Goal: Task Accomplishment & Management: Complete application form

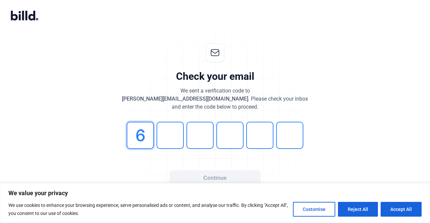
type input "6"
type input "2"
type input "9"
type input "1"
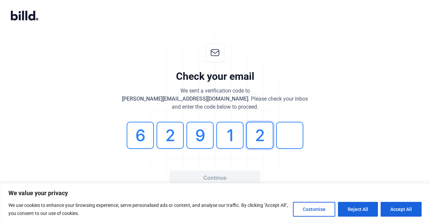
type input "2"
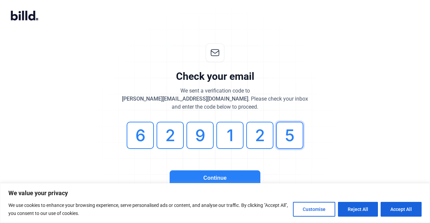
type input "5"
click at [214, 175] on button "Continue" at bounding box center [215, 178] width 91 height 15
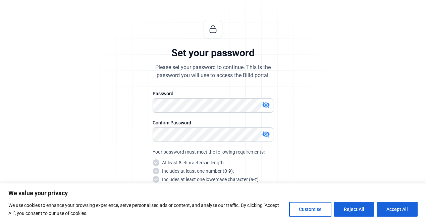
scroll to position [23, 0]
click at [267, 103] on mat-icon "visibility_off" at bounding box center [266, 106] width 8 height 8
click at [146, 106] on div "Set your password Please set your password to continue. This is the password yo…" at bounding box center [213, 139] width 223 height 258
click at [269, 134] on mat-icon "visibility_off" at bounding box center [266, 135] width 8 height 8
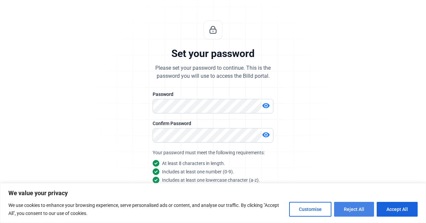
click at [355, 206] on button "Reject All" at bounding box center [354, 209] width 40 height 15
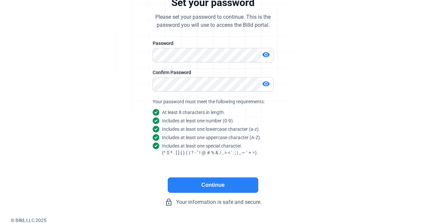
scroll to position [73, 0]
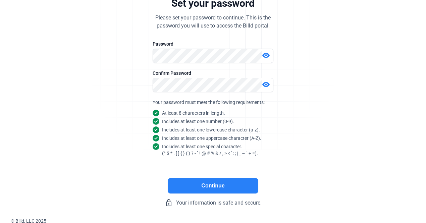
click at [230, 180] on button "Continue" at bounding box center [213, 185] width 91 height 15
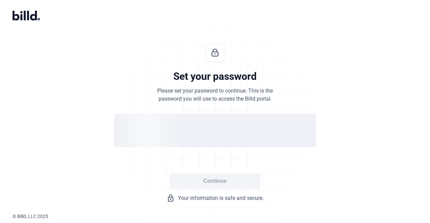
scroll to position [0, 0]
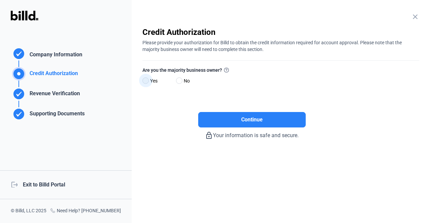
click at [145, 78] on span at bounding box center [145, 81] width 6 height 6
click at [145, 79] on input "Yes" at bounding box center [144, 81] width 5 height 5
radio input "true"
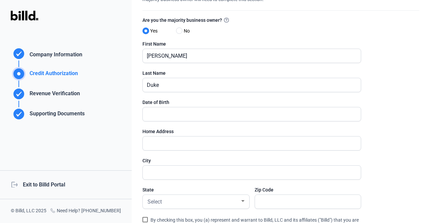
scroll to position [50, 0]
click at [195, 109] on input "text" at bounding box center [252, 114] width 218 height 14
type input "[DATE]"
click at [180, 139] on input "text" at bounding box center [252, 143] width 218 height 14
type input "[STREET_ADDRESS]"
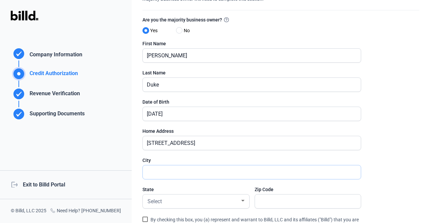
type input "Austin"
type input "78752"
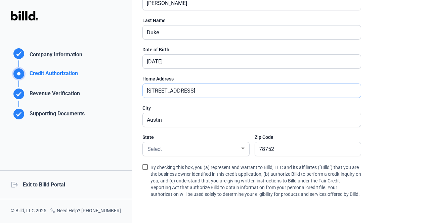
type input "[STREET_ADDRESS]"
click at [144, 167] on span at bounding box center [144, 166] width 5 height 5
click at [0, 0] on input "By checking this box, you (a) represent and warrant to Billd, LLC and its affil…" at bounding box center [0, 0] width 0 height 0
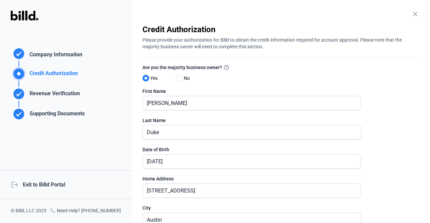
scroll to position [0, 0]
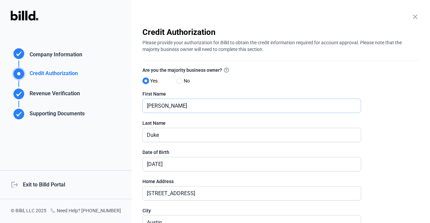
drag, startPoint x: 179, startPoint y: 109, endPoint x: 140, endPoint y: 110, distance: 39.6
click at [140, 110] on div "close Company Information Please enter your company information below. Business…" at bounding box center [281, 111] width 298 height 223
type input "[PERSON_NAME]"
type input "Dirt"
click at [328, 14] on div "close Company Information Please enter your company information below. Business…" at bounding box center [281, 111] width 298 height 223
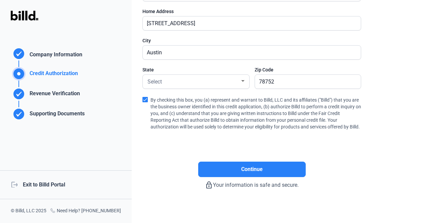
scroll to position [170, 0]
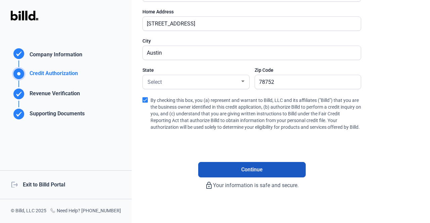
click at [267, 173] on button "Continue" at bounding box center [251, 169] width 107 height 15
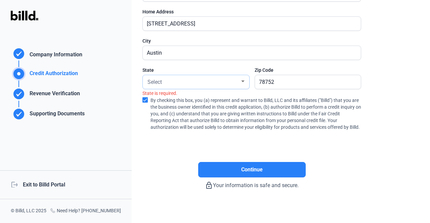
click at [209, 81] on div "Select" at bounding box center [193, 81] width 94 height 9
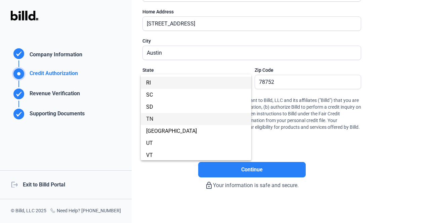
scroll to position [469, 0]
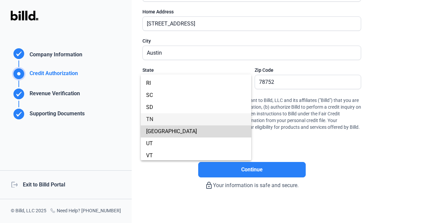
click at [197, 133] on span "[GEOGRAPHIC_DATA]" at bounding box center [196, 132] width 100 height 12
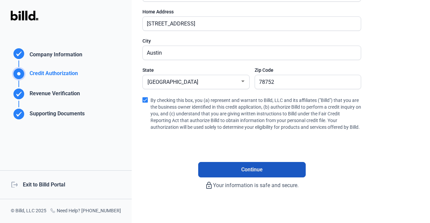
click at [216, 172] on button "Continue" at bounding box center [251, 169] width 107 height 15
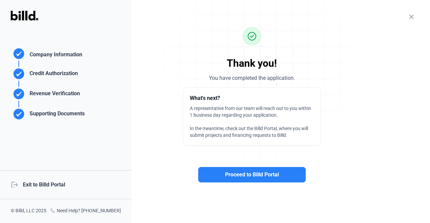
scroll to position [0, 0]
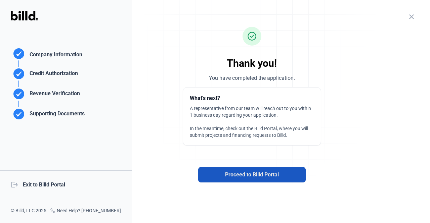
click at [274, 176] on span "Proceed to Billd Portal" at bounding box center [252, 175] width 54 height 8
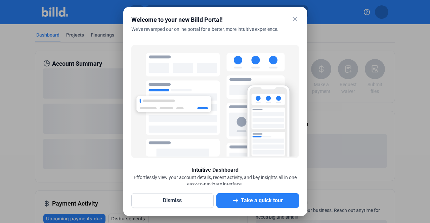
scroll to position [23, 0]
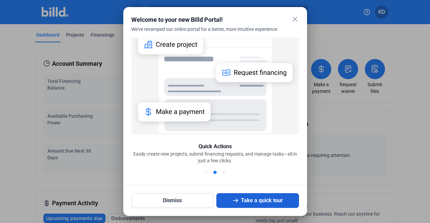
click at [256, 201] on button "Take a quick tour" at bounding box center [257, 200] width 83 height 15
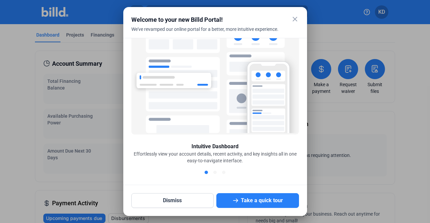
click at [294, 20] on mat-icon "close" at bounding box center [295, 19] width 8 height 8
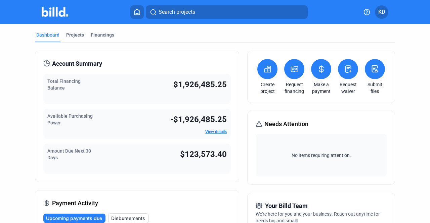
click at [207, 133] on link "View details" at bounding box center [215, 132] width 21 height 5
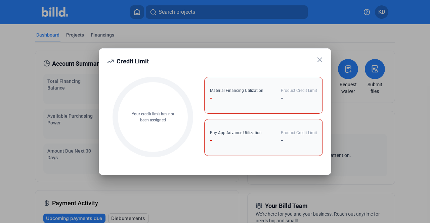
click at [320, 63] on icon at bounding box center [320, 60] width 8 height 8
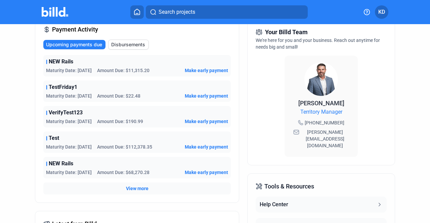
scroll to position [174, 0]
click at [132, 41] on span "Disbursements" at bounding box center [128, 44] width 34 height 7
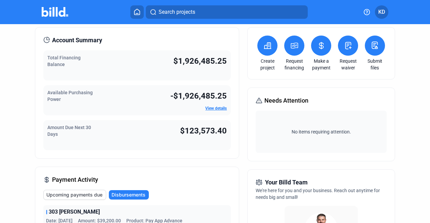
scroll to position [0, 0]
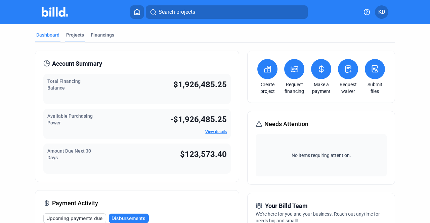
click at [73, 37] on div "Projects" at bounding box center [75, 35] width 18 height 7
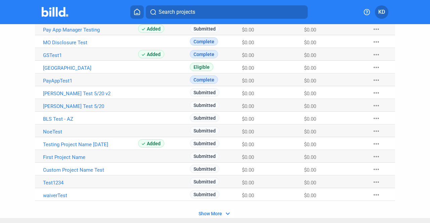
scroll to position [421, 0]
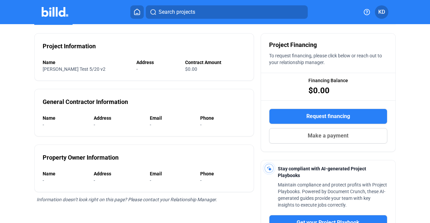
scroll to position [47, 0]
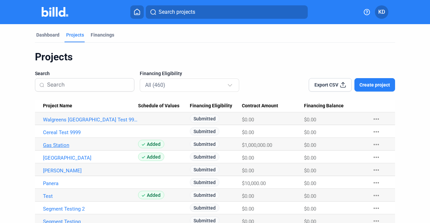
click at [58, 123] on link "Gas Station" at bounding box center [90, 120] width 95 height 6
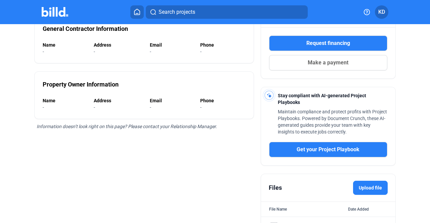
scroll to position [120, 0]
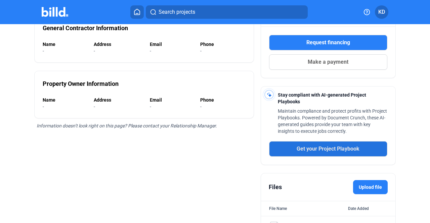
click at [305, 145] on span "Get your Project Playbook" at bounding box center [327, 149] width 63 height 8
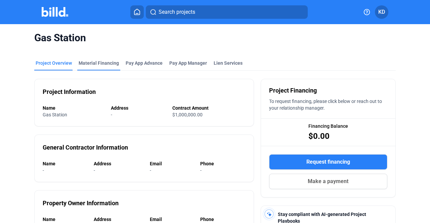
scroll to position [0, 0]
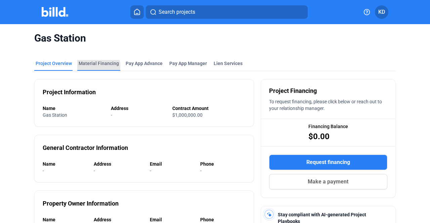
click at [97, 67] on div "Material Financing" at bounding box center [98, 65] width 43 height 11
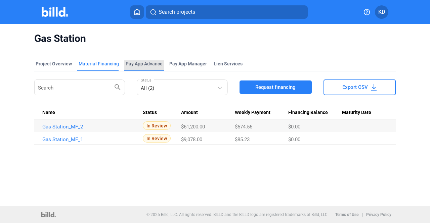
click at [129, 65] on div "Pay App Advance" at bounding box center [144, 63] width 37 height 7
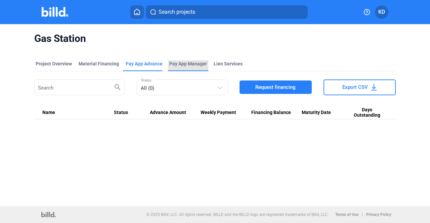
click at [191, 61] on span "Pay App Manager" at bounding box center [188, 63] width 38 height 7
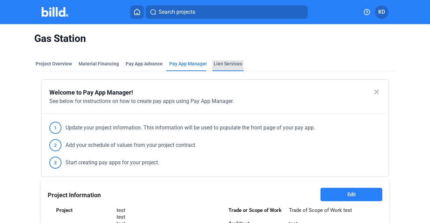
click at [222, 64] on div "Lien Services" at bounding box center [227, 63] width 29 height 7
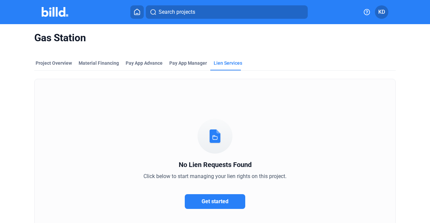
scroll to position [0, 0]
click at [136, 10] on icon at bounding box center [137, 12] width 7 height 6
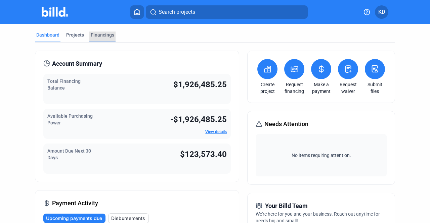
click at [104, 37] on div "Financings" at bounding box center [102, 35] width 23 height 7
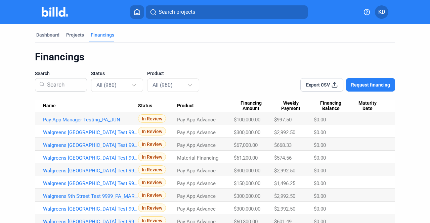
click at [147, 105] on span "Status" at bounding box center [145, 106] width 14 height 6
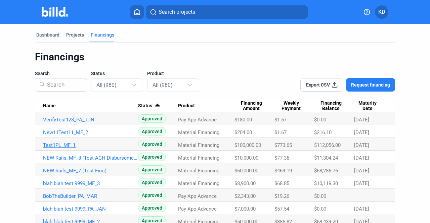
click at [66, 123] on link "Test1PL_MF_1" at bounding box center [90, 120] width 95 height 6
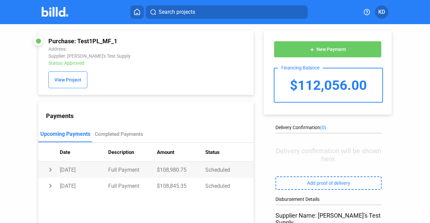
click at [50, 170] on td "chevron_right" at bounding box center [48, 170] width 21 height 16
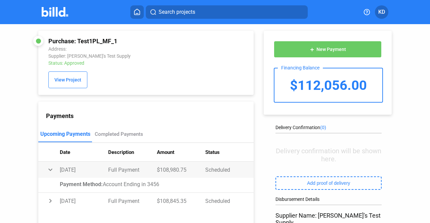
click at [50, 170] on td "expand_more" at bounding box center [48, 170] width 21 height 16
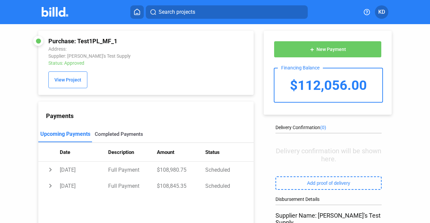
click at [124, 135] on div "Completed Payments" at bounding box center [119, 134] width 48 height 6
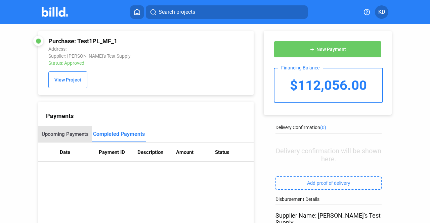
click at [65, 132] on div "Upcoming Payments" at bounding box center [65, 134] width 54 height 16
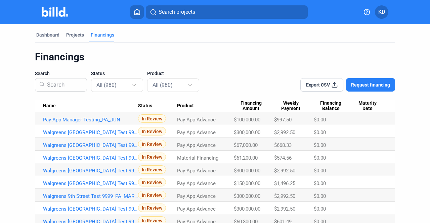
click at [146, 105] on span "Status" at bounding box center [145, 106] width 14 height 6
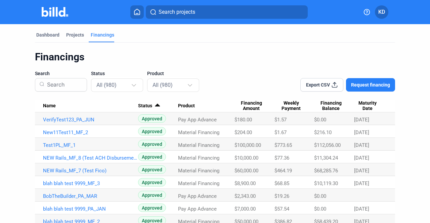
click at [379, 14] on span "KD" at bounding box center [381, 12] width 7 height 8
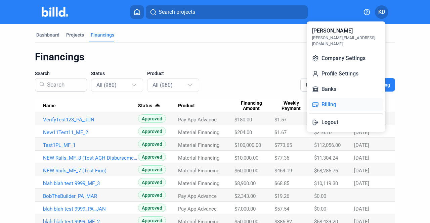
click at [343, 100] on button "Billing" at bounding box center [345, 104] width 73 height 13
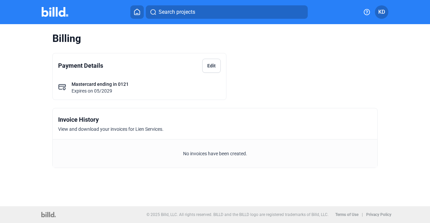
click at [382, 9] on span "KD" at bounding box center [381, 12] width 7 height 8
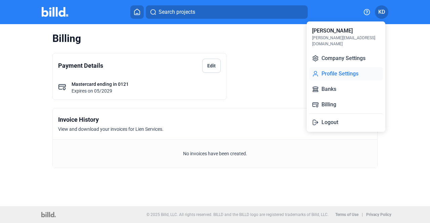
click at [358, 70] on button "Profile Settings" at bounding box center [345, 73] width 73 height 13
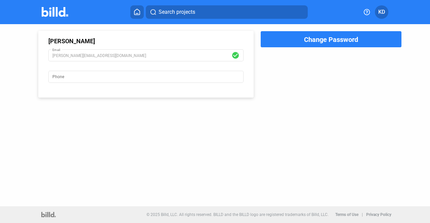
click at [136, 12] on icon at bounding box center [137, 12] width 7 height 6
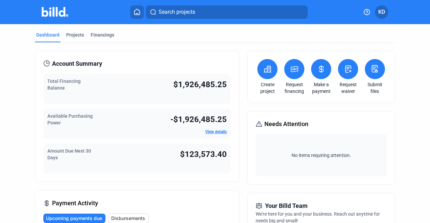
click at [208, 133] on link "View details" at bounding box center [215, 132] width 21 height 5
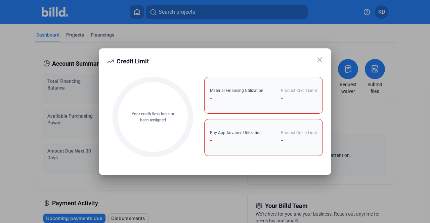
click at [318, 60] on icon at bounding box center [320, 60] width 8 height 8
